Goal: Find specific page/section: Find specific page/section

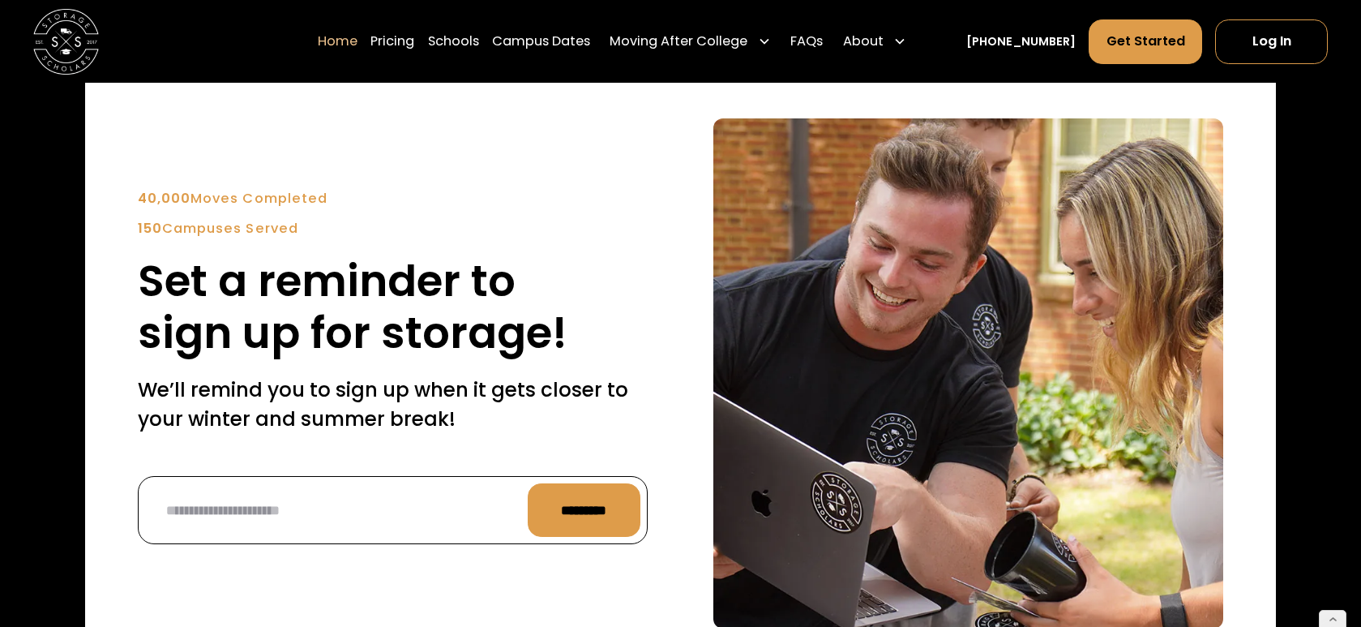
scroll to position [3942, 0]
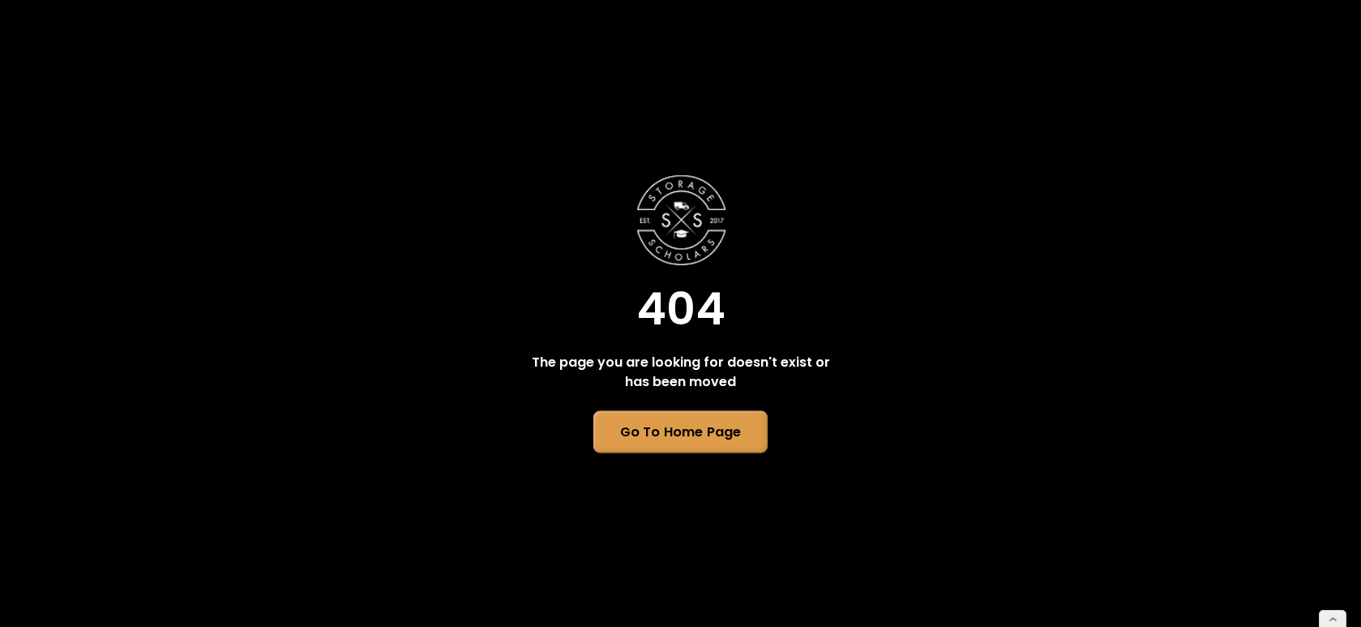
click at [657, 419] on link "Go To Home Page" at bounding box center [680, 432] width 174 height 42
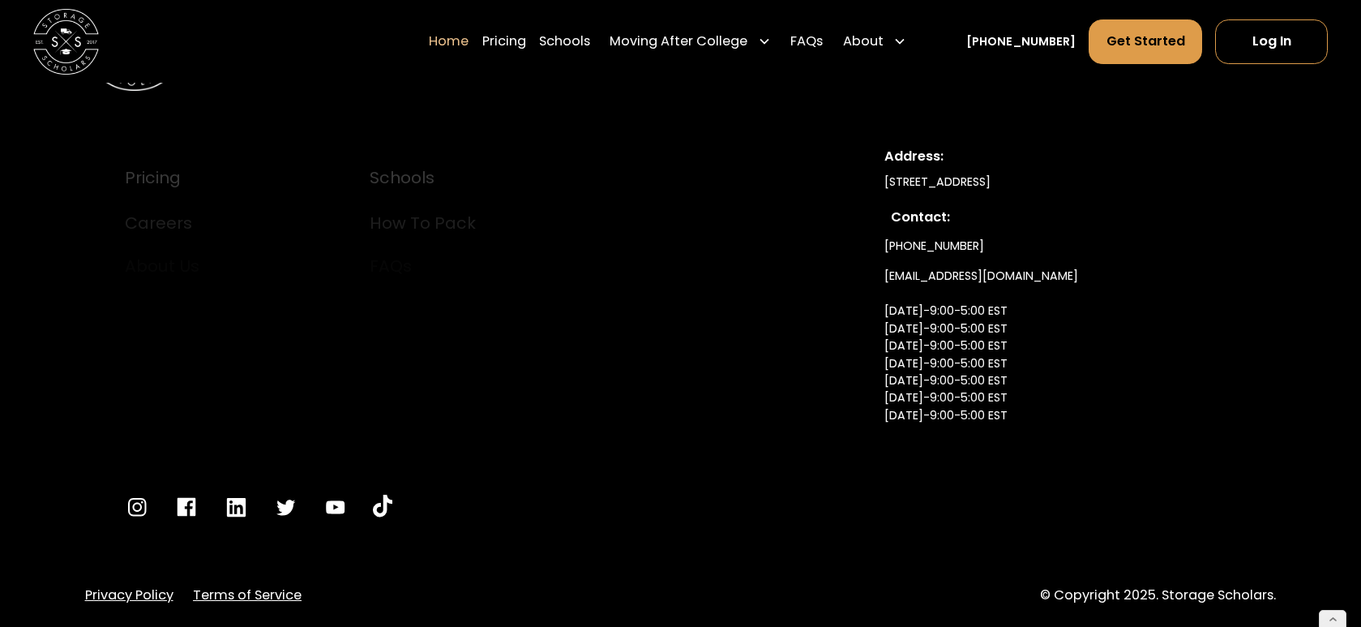
scroll to position [5840, 0]
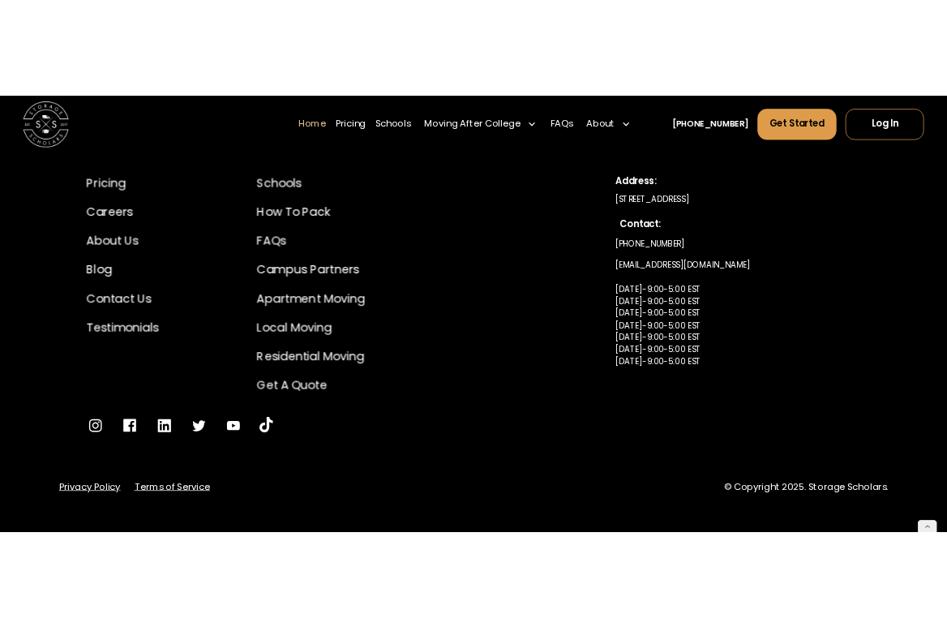
scroll to position [5342, 0]
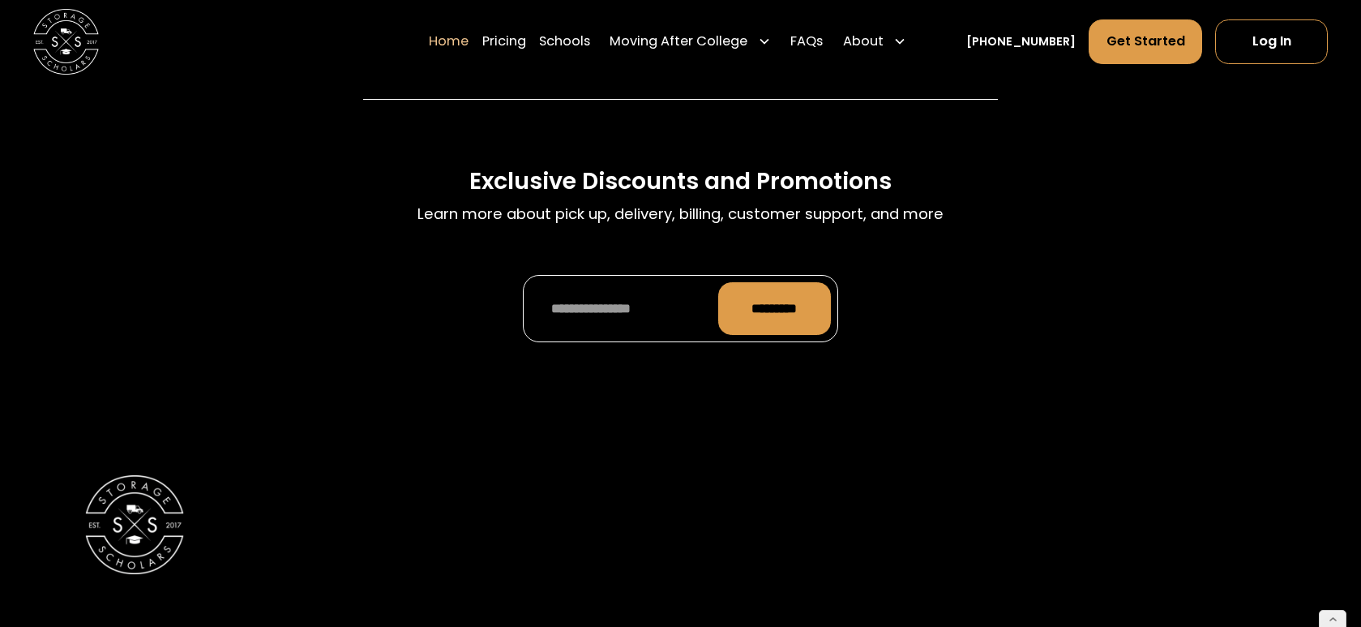
scroll to position [5318, 0]
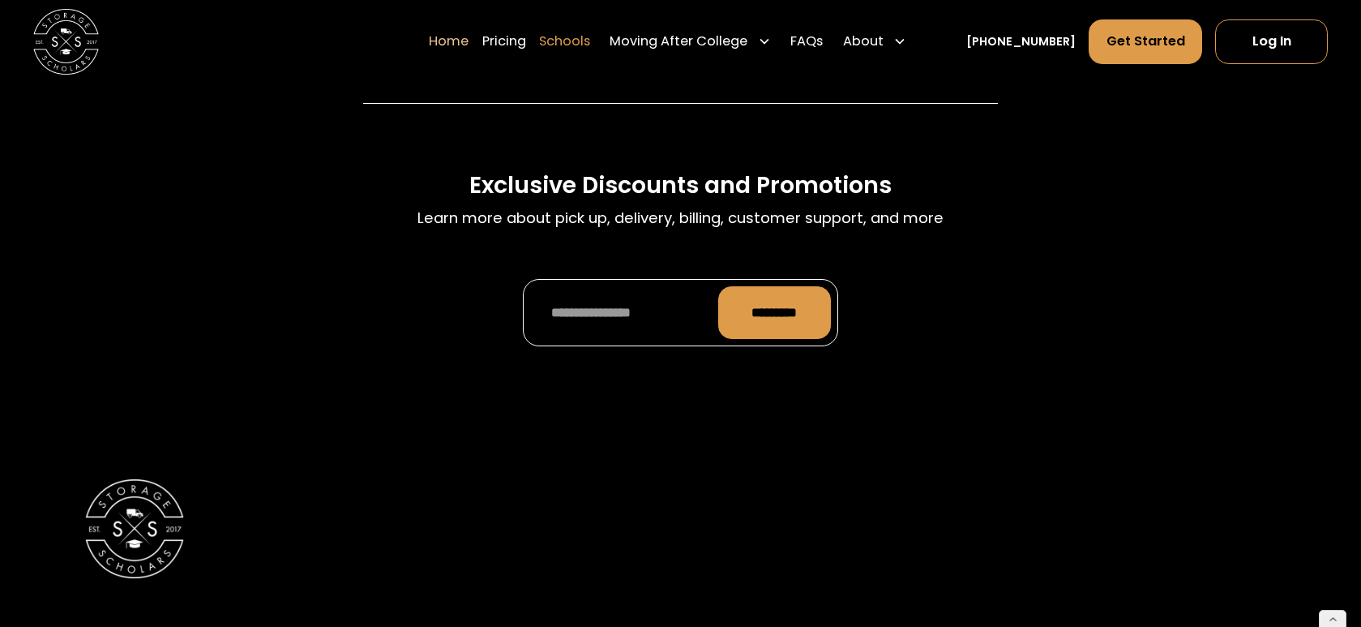
click at [590, 38] on link "Schools" at bounding box center [564, 41] width 51 height 46
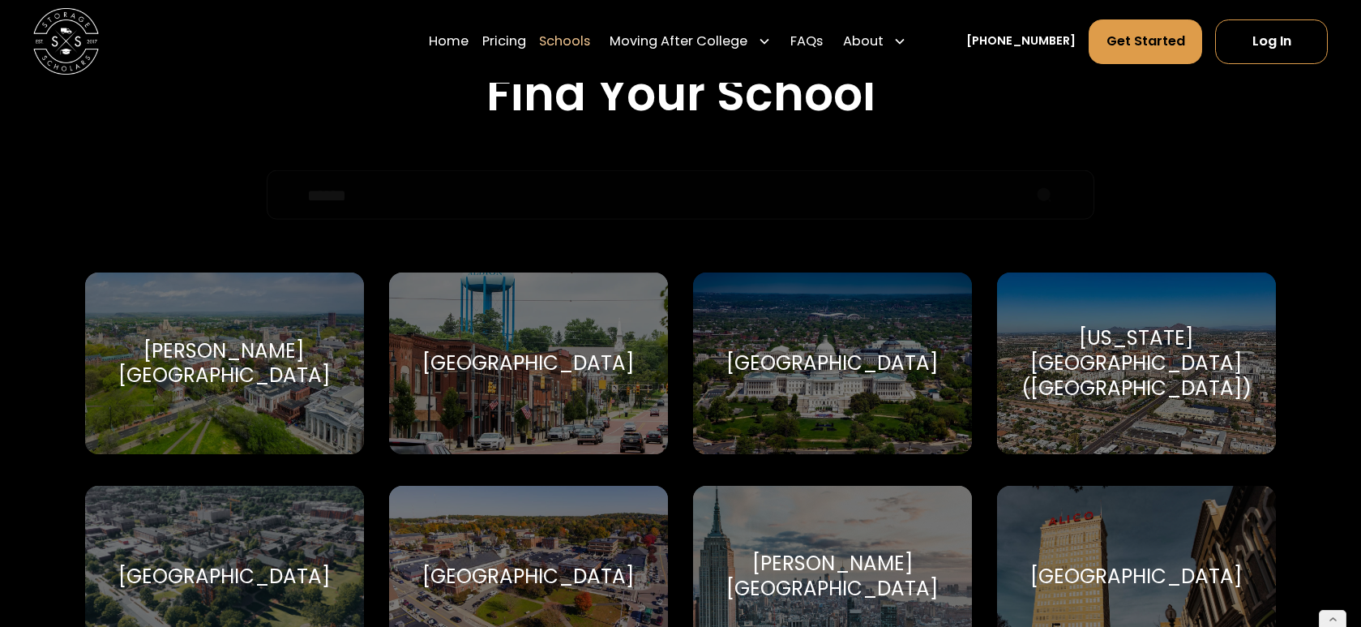
scroll to position [571, 0]
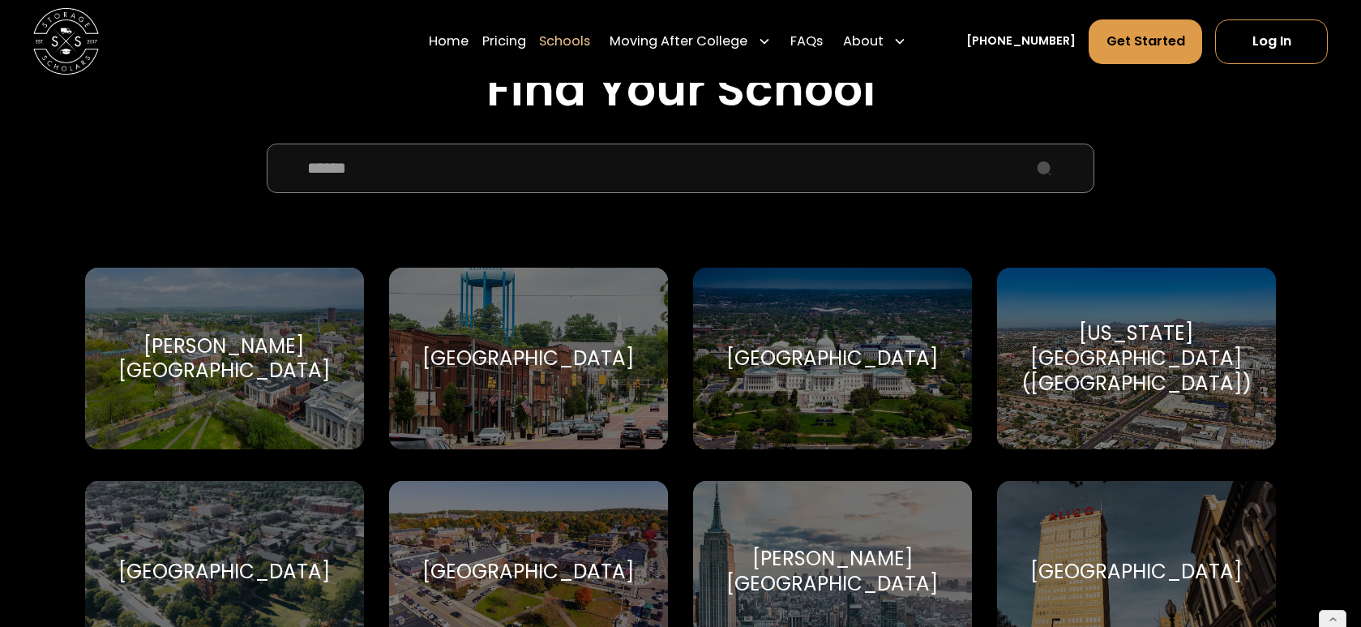
click at [517, 347] on div "Albion College" at bounding box center [528, 358] width 212 height 25
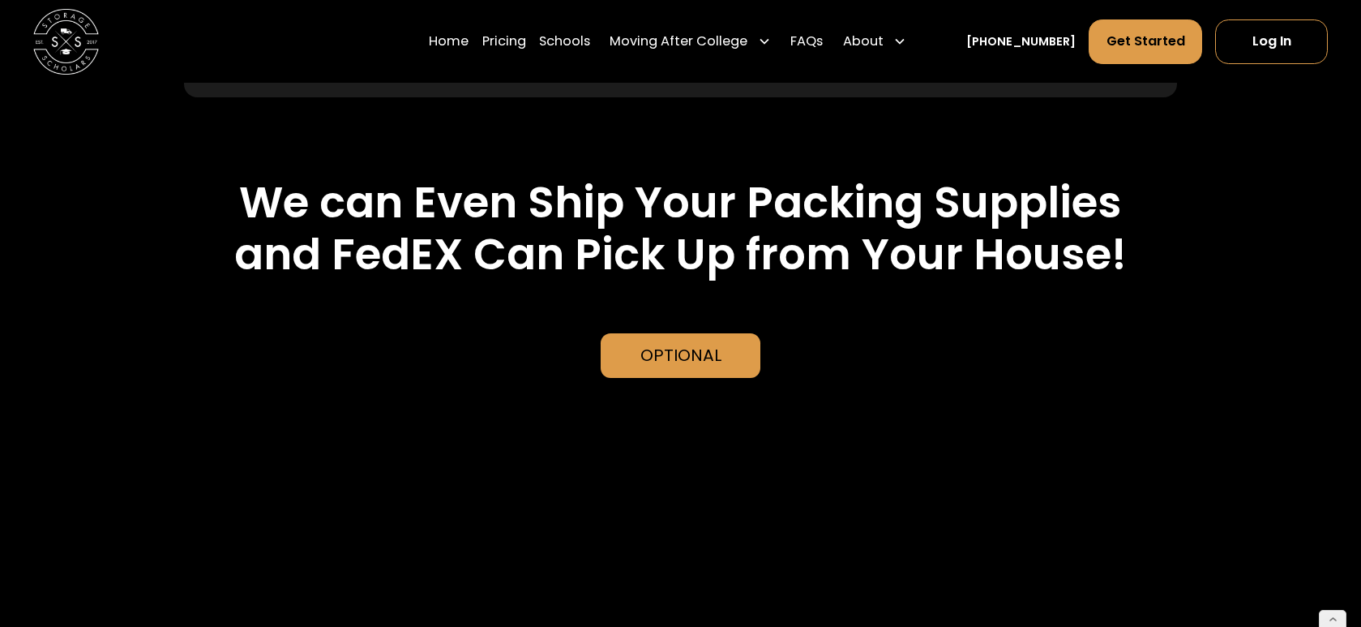
scroll to position [3683, 0]
